Goal: Information Seeking & Learning: Learn about a topic

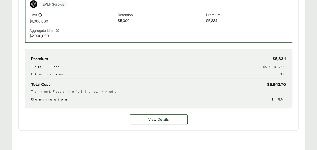
scroll to position [185, 0]
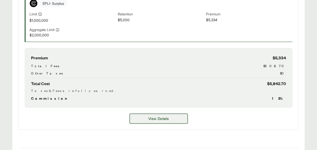
click at [174, 123] on button "View Details" at bounding box center [159, 118] width 58 height 10
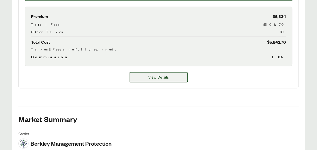
scroll to position [223, 0]
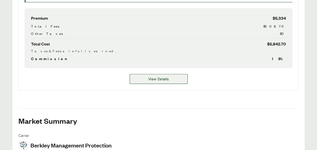
click at [150, 81] on span "View Details" at bounding box center [158, 78] width 20 height 5
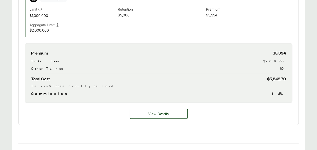
scroll to position [186, 0]
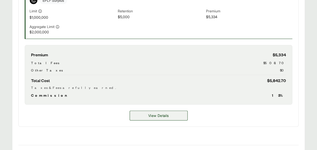
click at [157, 118] on span "View Details" at bounding box center [158, 115] width 20 height 5
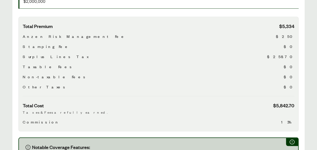
scroll to position [163, 0]
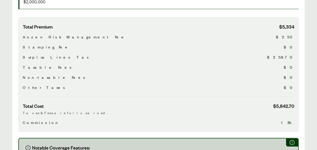
click at [291, 40] on span "$250" at bounding box center [285, 37] width 18 height 6
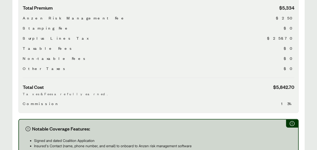
scroll to position [186, 0]
